Goal: Task Accomplishment & Management: Use online tool/utility

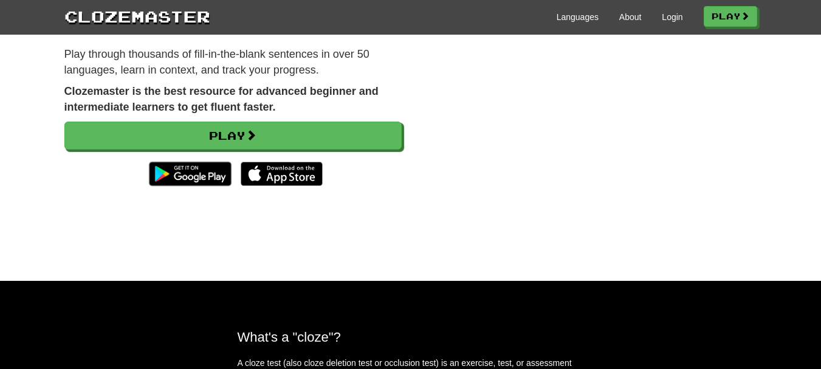
scroll to position [121, 0]
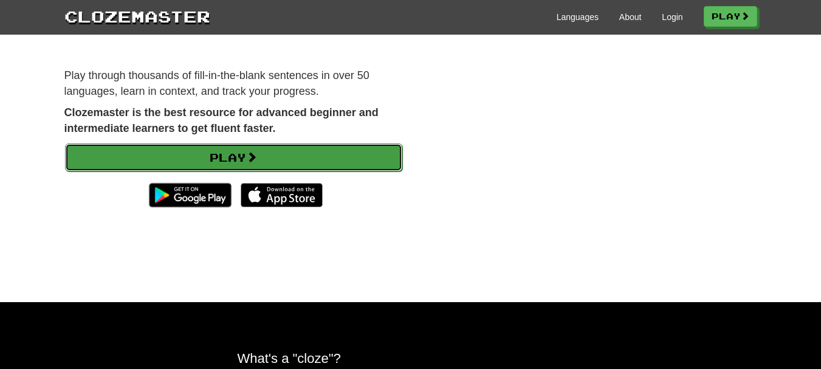
click at [327, 146] on link "Play" at bounding box center [233, 157] width 337 height 28
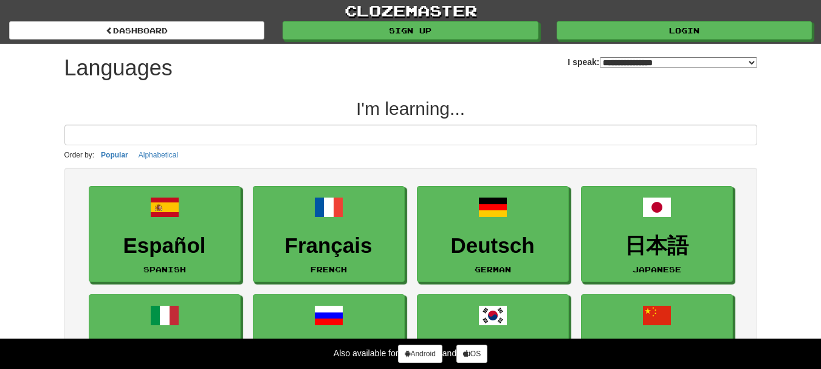
select select "*******"
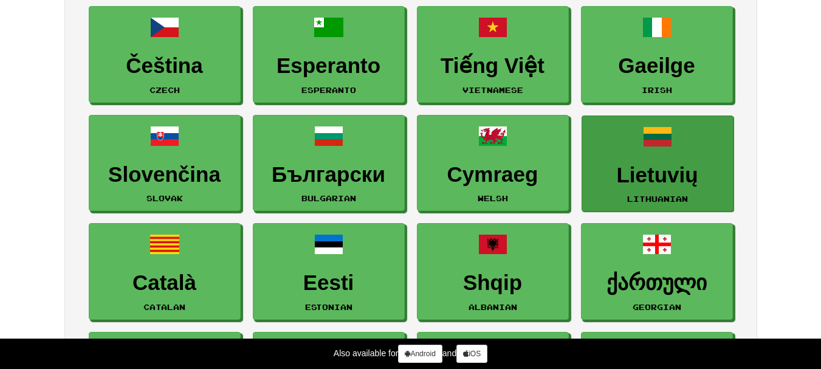
scroll to position [1154, 0]
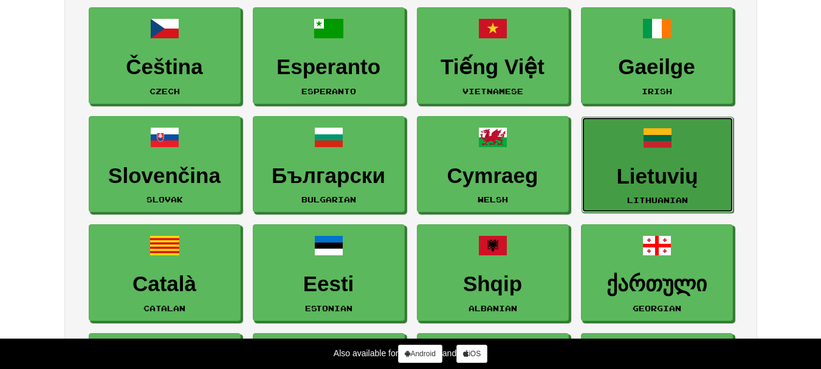
click at [625, 152] on link "Lietuvių Lithuanian" at bounding box center [657, 165] width 152 height 97
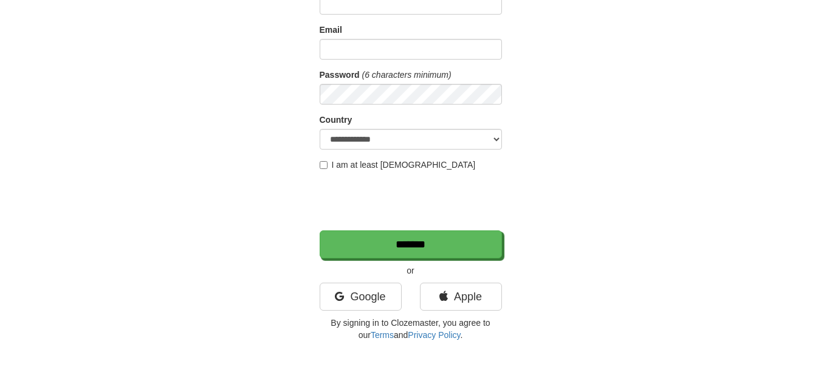
scroll to position [243, 0]
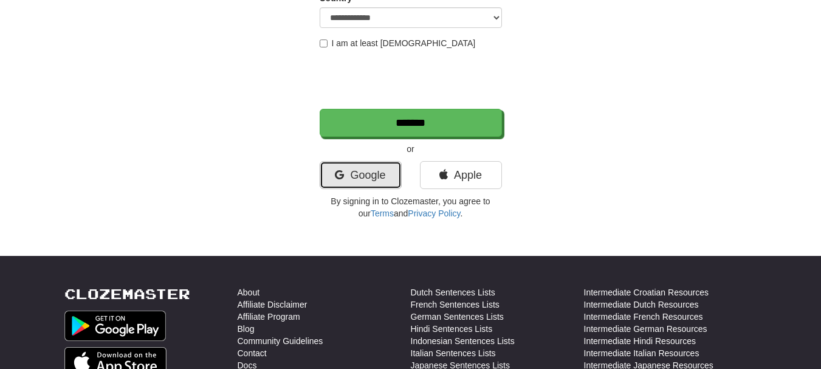
click at [338, 182] on link "Google" at bounding box center [360, 175] width 82 height 28
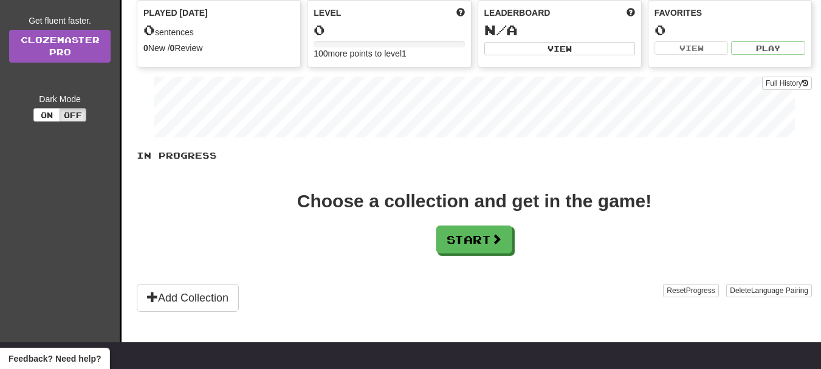
scroll to position [121, 0]
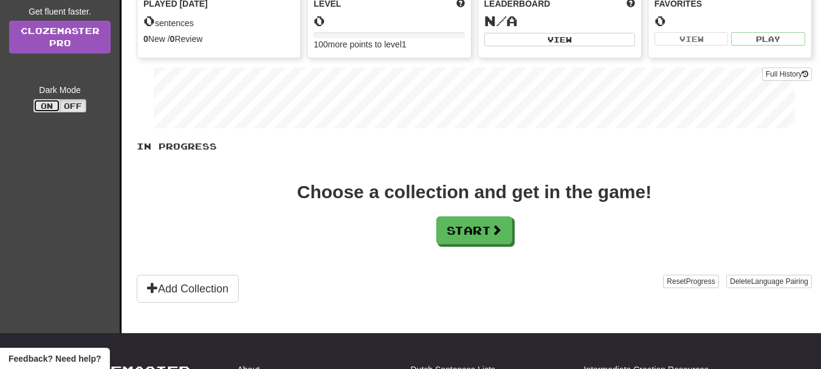
click at [52, 109] on button "On" at bounding box center [46, 105] width 27 height 13
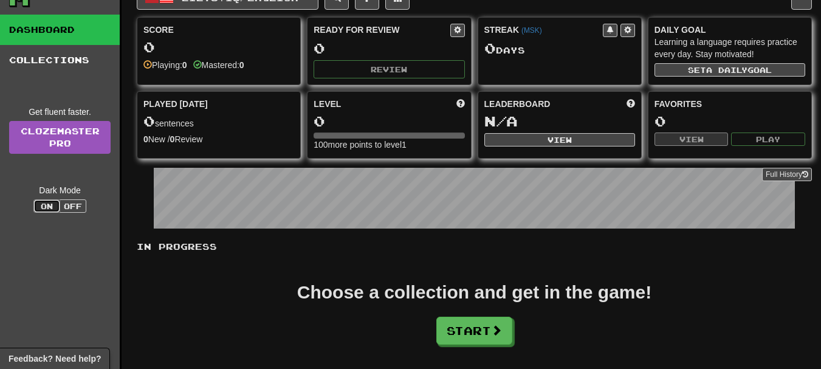
scroll to position [0, 0]
